Goal: Transaction & Acquisition: Download file/media

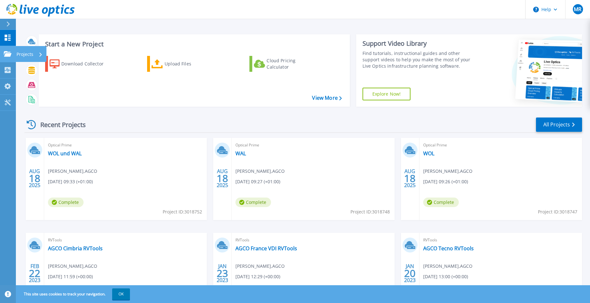
click at [6, 55] on icon at bounding box center [8, 53] width 8 height 5
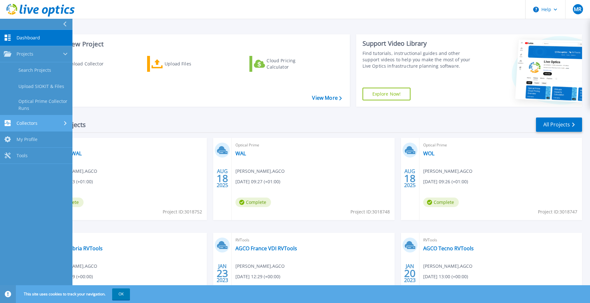
click at [34, 126] on span "Collectors" at bounding box center [27, 123] width 21 height 6
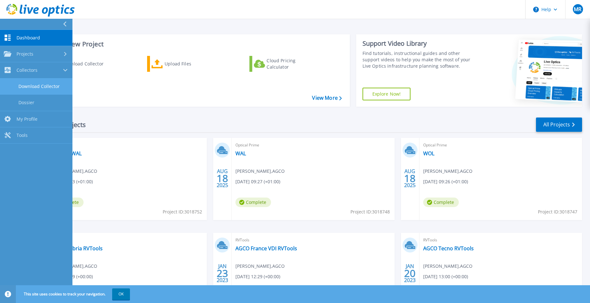
click at [46, 88] on link "Download Collector" at bounding box center [36, 87] width 72 height 16
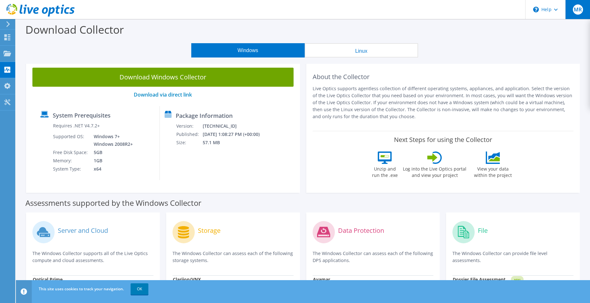
click at [582, 9] on span "MR" at bounding box center [578, 9] width 10 height 10
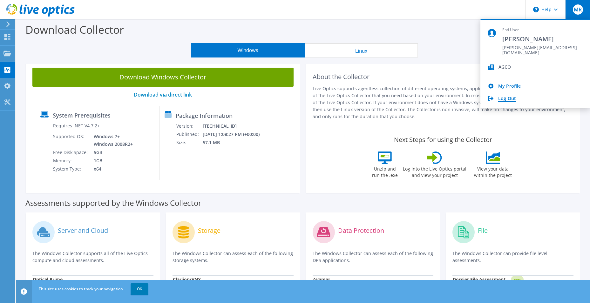
click at [504, 100] on link "Log Out" at bounding box center [507, 99] width 18 height 6
